Goal: Task Accomplishment & Management: Manage account settings

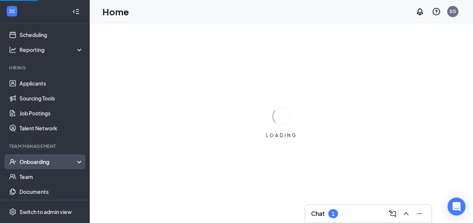
scroll to position [37, 0]
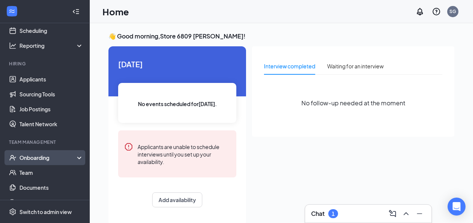
click at [28, 161] on div "Onboarding" at bounding box center [48, 157] width 58 height 7
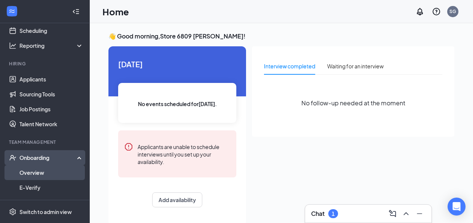
click at [46, 174] on link "Overview" at bounding box center [51, 172] width 64 height 15
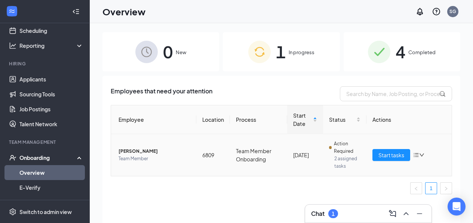
click at [140, 151] on span "[PERSON_NAME]" at bounding box center [154, 151] width 72 height 7
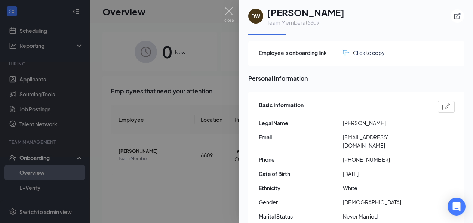
scroll to position [37, 0]
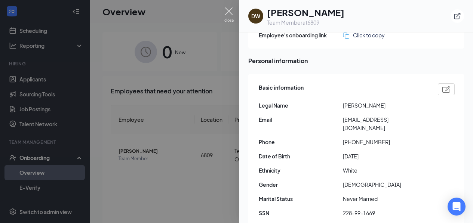
click at [230, 13] on img at bounding box center [228, 14] width 9 height 15
